Goal: Transaction & Acquisition: Purchase product/service

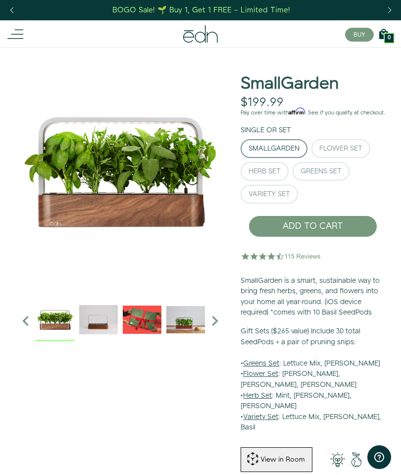
click at [345, 152] on div "Flower Set" at bounding box center [341, 148] width 43 height 7
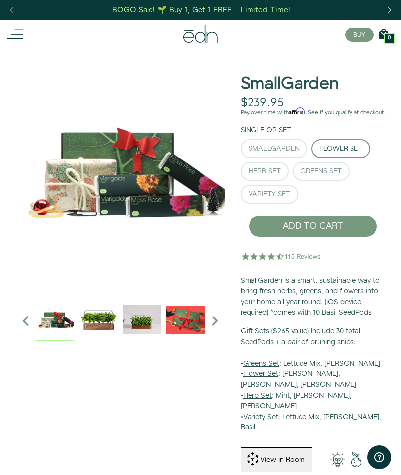
click at [333, 175] on div "Greens Set" at bounding box center [321, 171] width 41 height 7
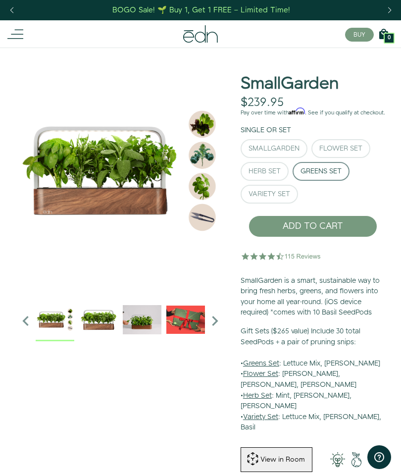
click at [276, 204] on button "Variety Set" at bounding box center [269, 194] width 57 height 19
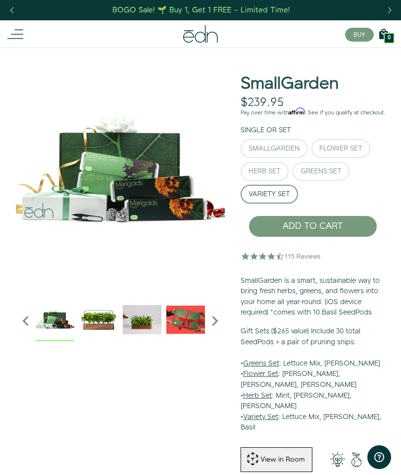
click at [269, 175] on div "Herb Set" at bounding box center [265, 171] width 32 height 7
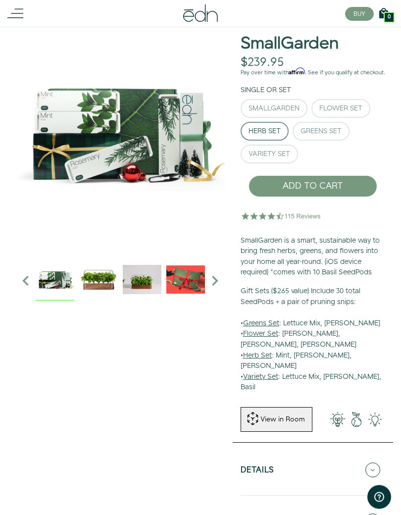
scroll to position [40, 0]
click at [52, 73] on div "Close dialog SIGN UP Submit" at bounding box center [200, 257] width 401 height 515
click at [279, 111] on div "SmallGarden" at bounding box center [274, 108] width 51 height 7
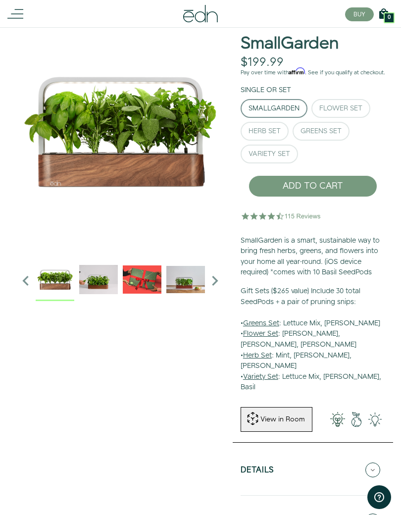
click at [272, 135] on div "Herb Set" at bounding box center [265, 131] width 32 height 7
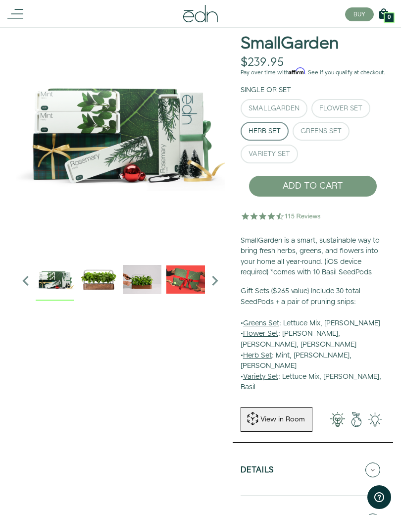
click at [335, 134] on div "Greens Set" at bounding box center [321, 131] width 41 height 7
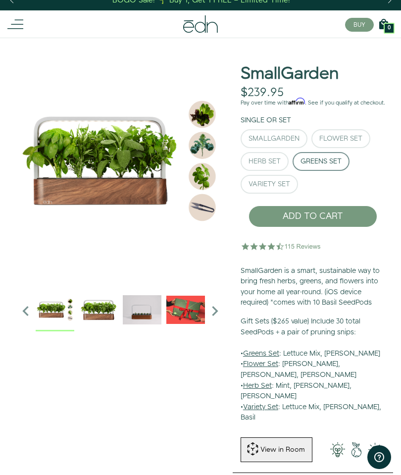
scroll to position [0, 0]
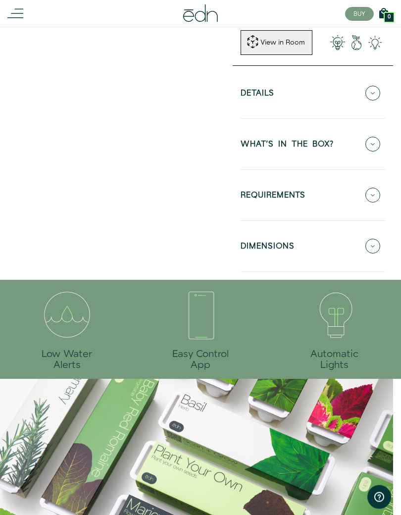
click at [375, 188] on icon at bounding box center [373, 195] width 15 height 15
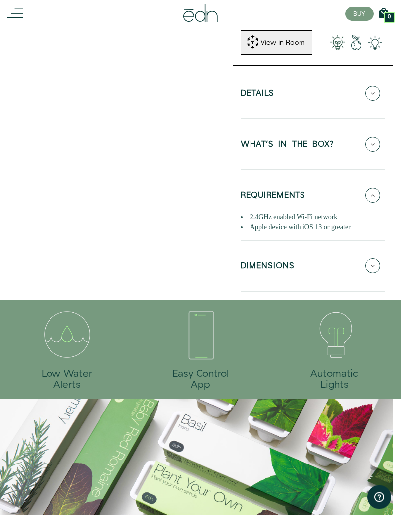
scroll to position [417, 0]
click at [374, 259] on icon at bounding box center [373, 266] width 15 height 15
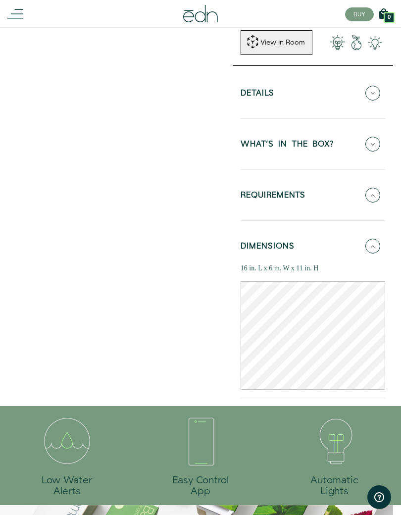
click at [376, 137] on icon at bounding box center [373, 144] width 15 height 15
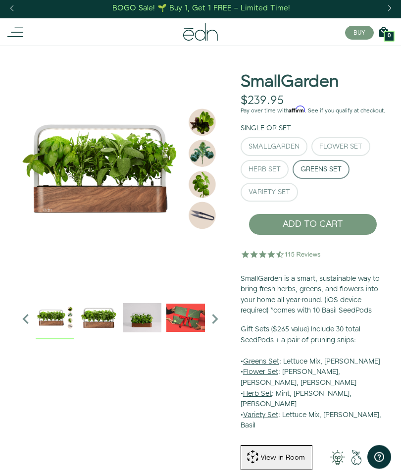
scroll to position [0, 0]
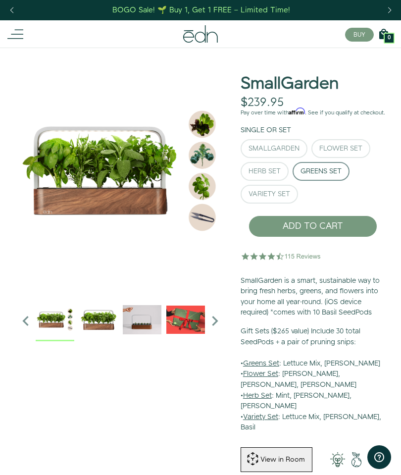
click at [277, 152] on div "SmallGarden" at bounding box center [274, 148] width 51 height 7
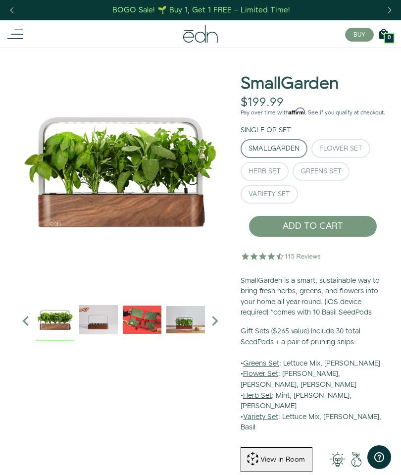
click at [357, 34] on button "BUY" at bounding box center [359, 35] width 29 height 14
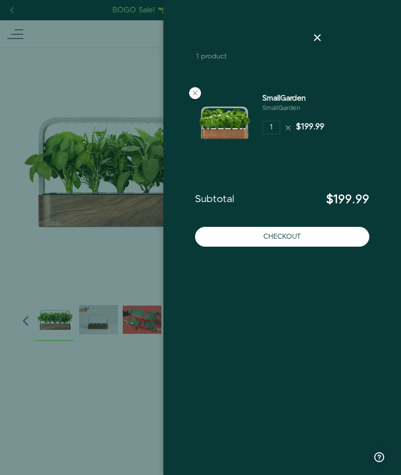
click at [309, 238] on button "Checkout" at bounding box center [282, 237] width 174 height 20
